Goal: Information Seeking & Learning: Learn about a topic

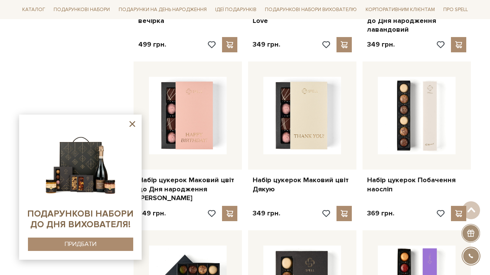
click at [130, 124] on icon at bounding box center [132, 124] width 10 height 10
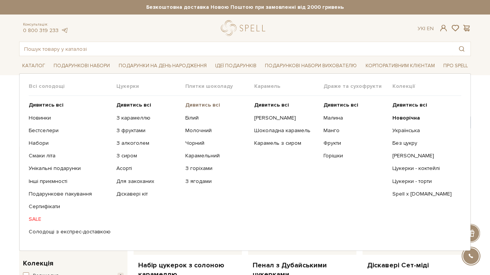
click at [206, 103] on b "Дивитись всі" at bounding box center [202, 105] width 35 height 7
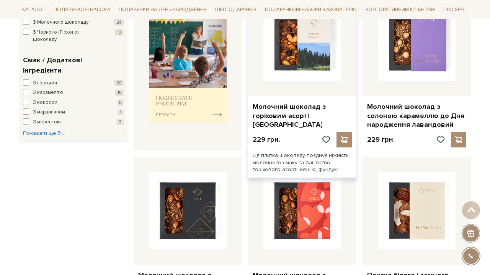
scroll to position [373, 0]
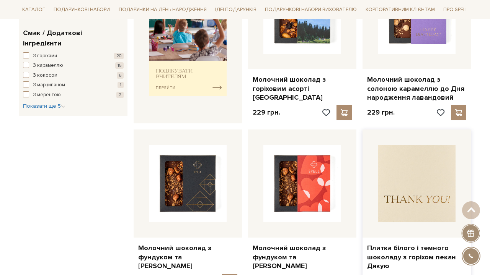
click at [424, 165] on img at bounding box center [417, 184] width 78 height 78
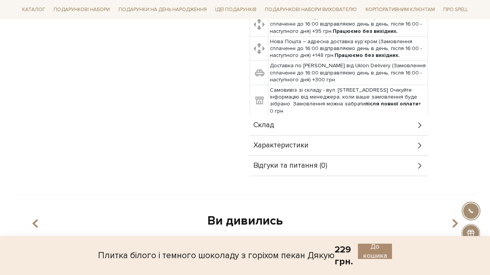
scroll to position [389, 0]
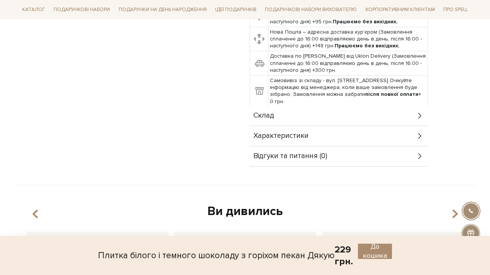
click at [283, 108] on div "Склад" at bounding box center [338, 116] width 178 height 20
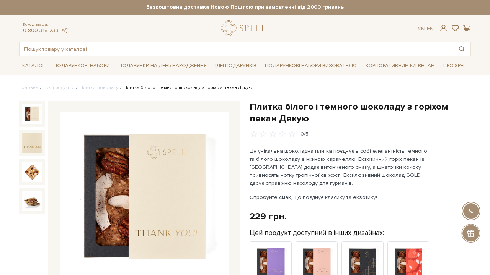
scroll to position [0, 0]
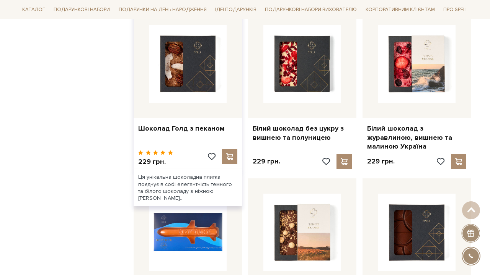
scroll to position [667, 0]
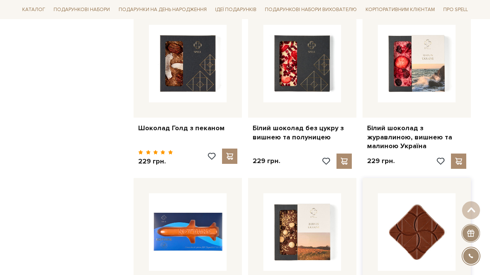
click at [409, 211] on img at bounding box center [417, 233] width 78 height 78
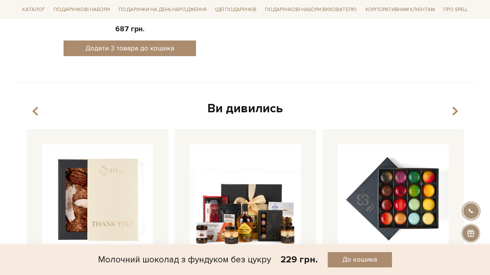
scroll to position [264, 0]
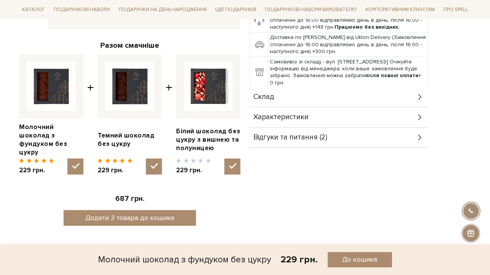
click at [295, 87] on div "Склад" at bounding box center [338, 97] width 178 height 20
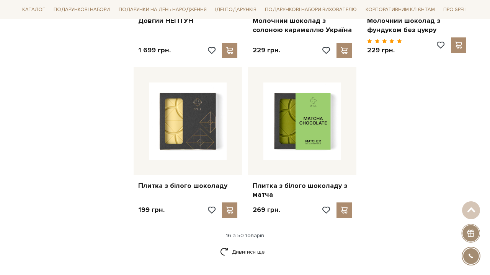
scroll to position [955, 0]
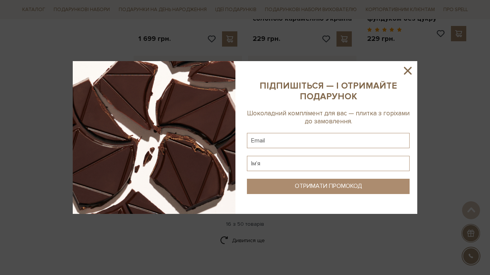
click at [405, 70] on icon at bounding box center [407, 70] width 13 height 13
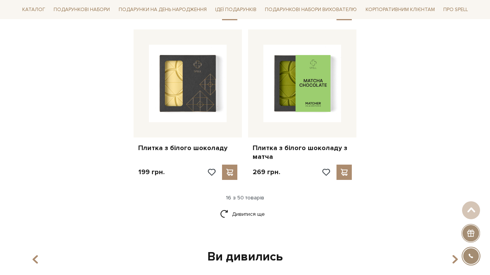
scroll to position [982, 0]
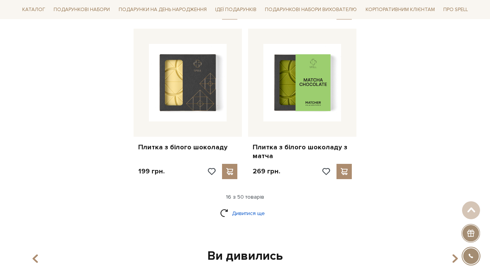
click at [249, 207] on link "Дивитися ще" at bounding box center [245, 213] width 50 height 13
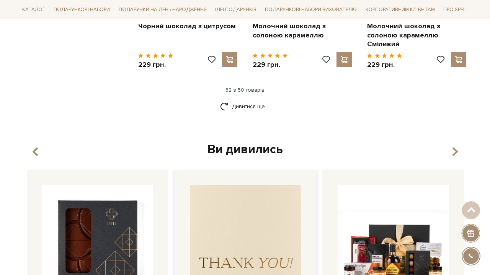
scroll to position [1920, 0]
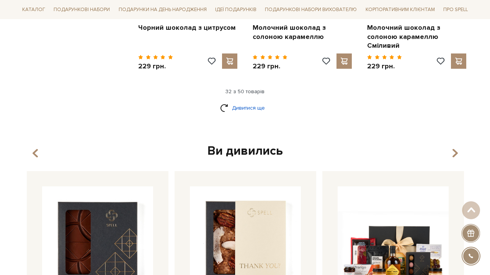
click at [253, 101] on link "Дивитися ще" at bounding box center [245, 107] width 50 height 13
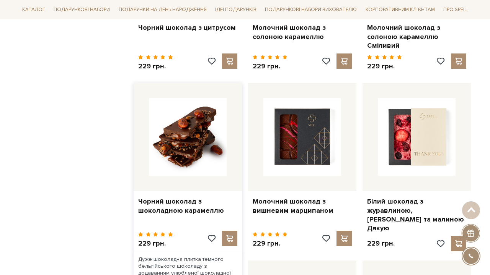
click at [195, 109] on img at bounding box center [188, 137] width 78 height 78
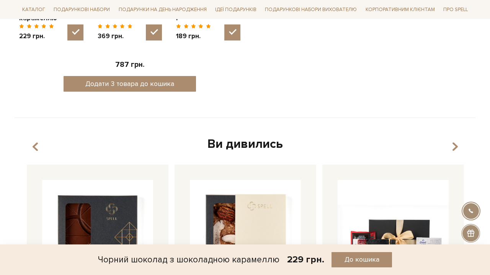
scroll to position [288, 0]
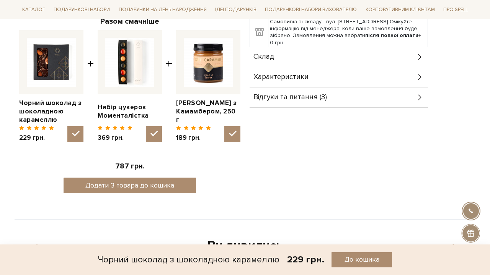
click at [324, 60] on div "Склад" at bounding box center [338, 57] width 178 height 20
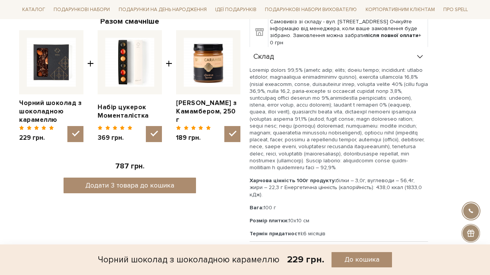
scroll to position [266, 0]
